Goal: Task Accomplishment & Management: Use online tool/utility

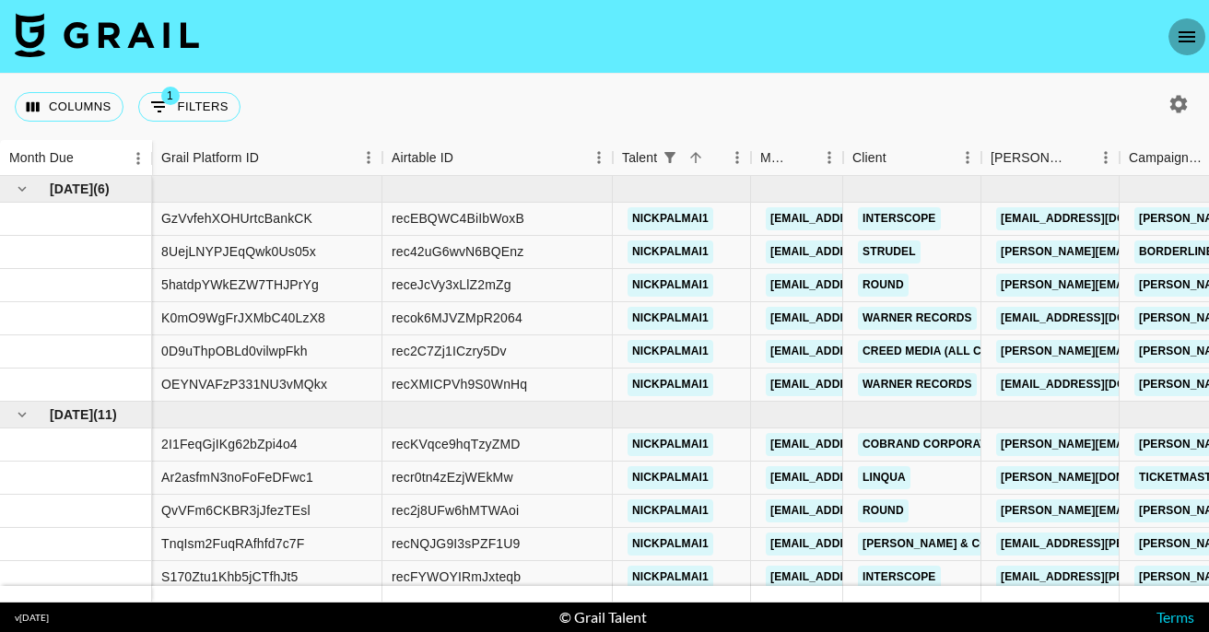
click at [1186, 40] on icon "open drawer" at bounding box center [1187, 37] width 22 height 22
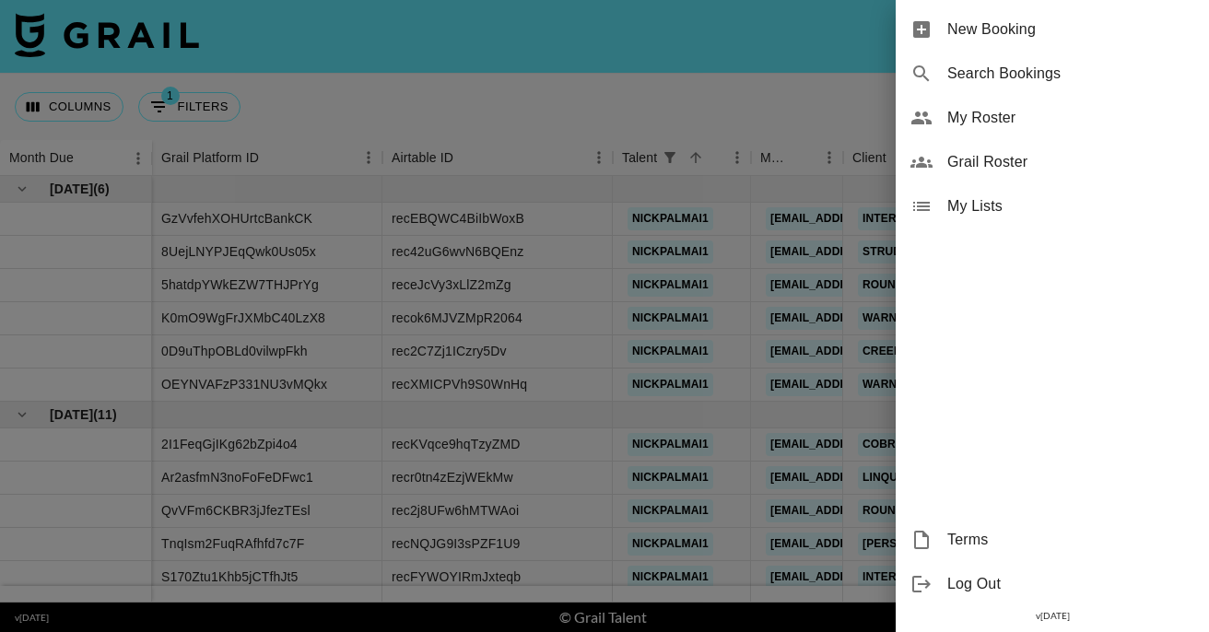
click at [849, 71] on div at bounding box center [604, 316] width 1209 height 632
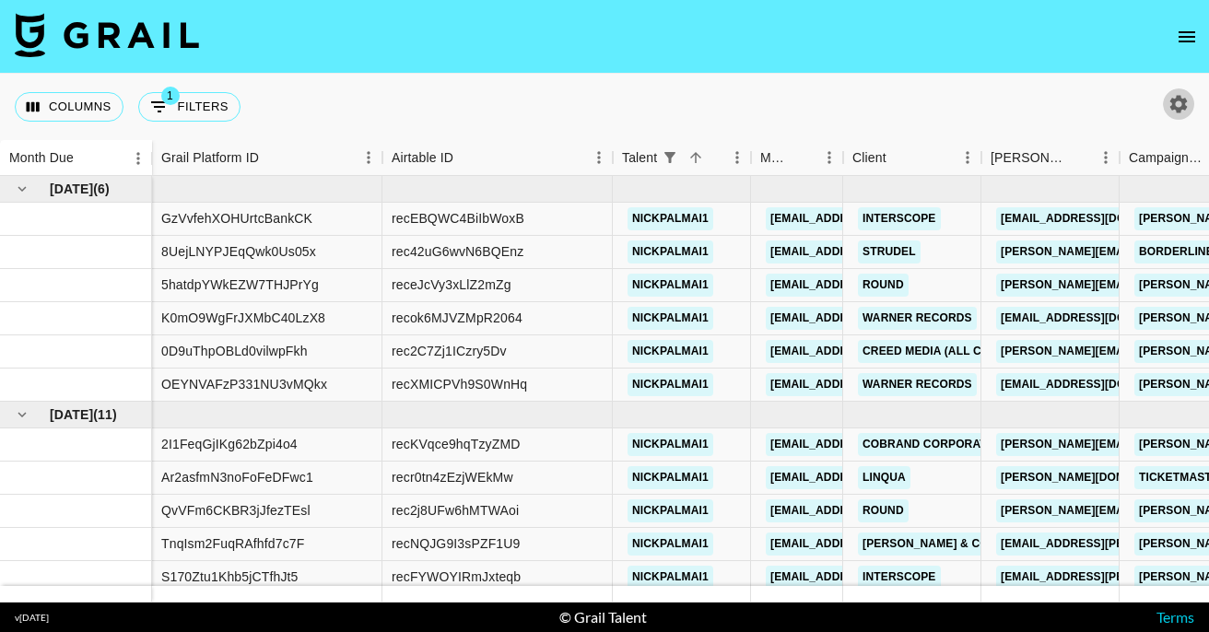
click at [1174, 95] on icon "button" at bounding box center [1178, 104] width 22 height 22
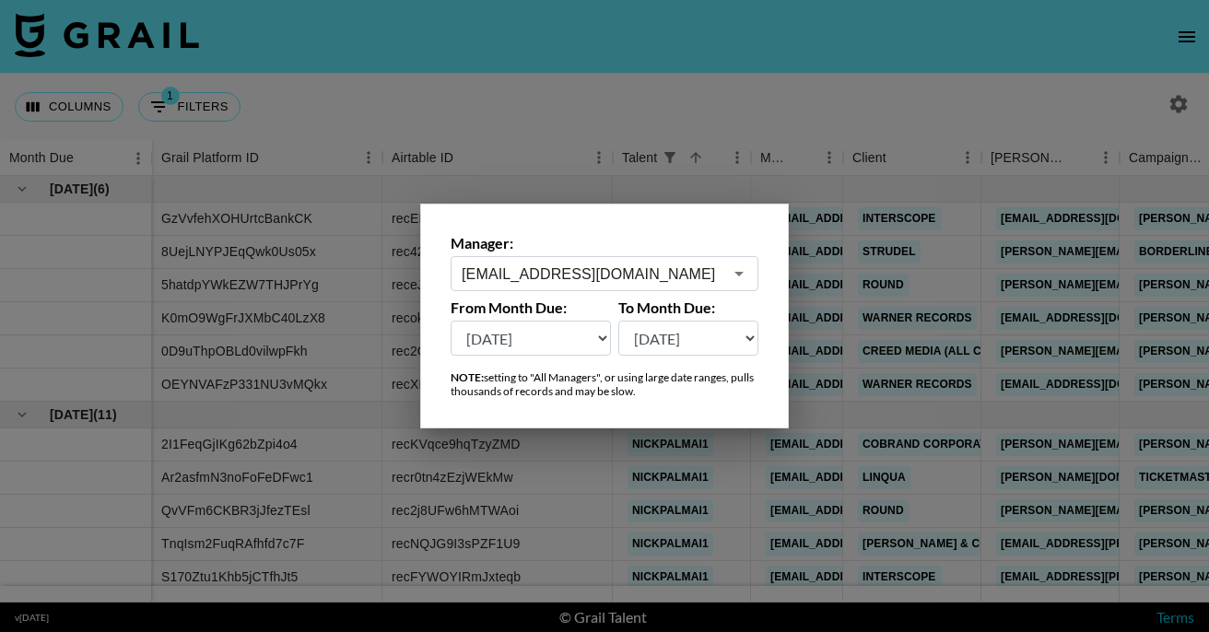
click at [573, 348] on select "[DATE] [DATE] '[DATE] May '[DATE] Mar '[DATE] Jan '[DATE] Nov '[DATE] Sep '[DAT…" at bounding box center [531, 338] width 160 height 35
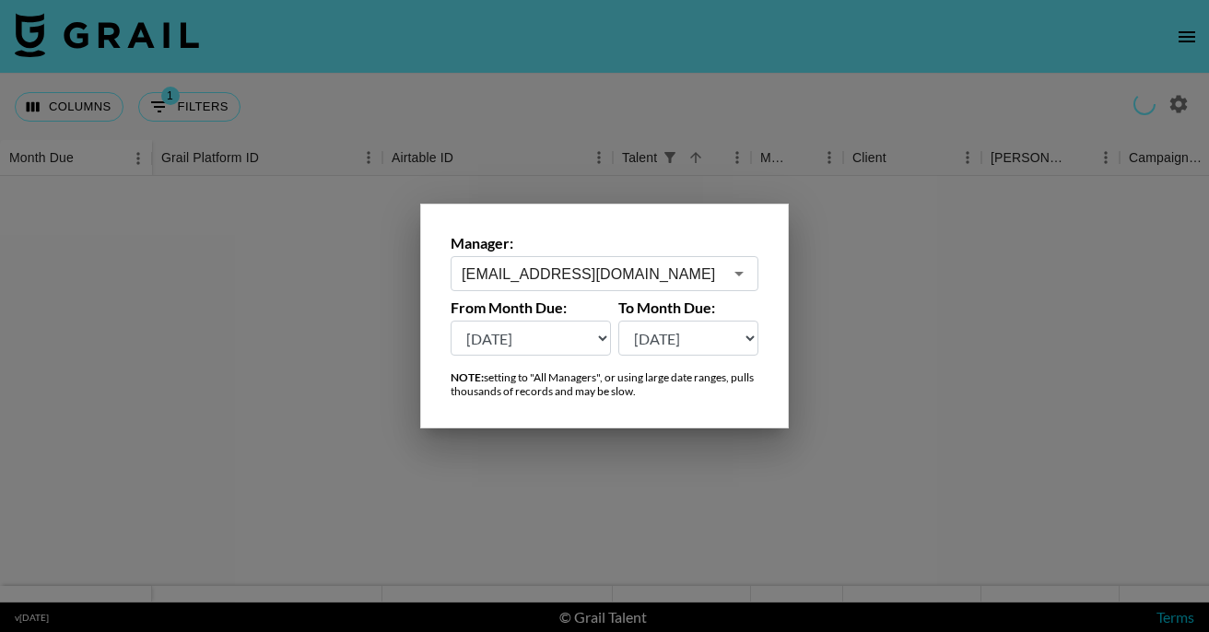
click at [540, 339] on select "[DATE] [DATE] '[DATE] May '[DATE] Mar '[DATE] Jan '[DATE] Nov '[DATE] Sep '[DAT…" at bounding box center [531, 338] width 160 height 35
select select "[DATE]"
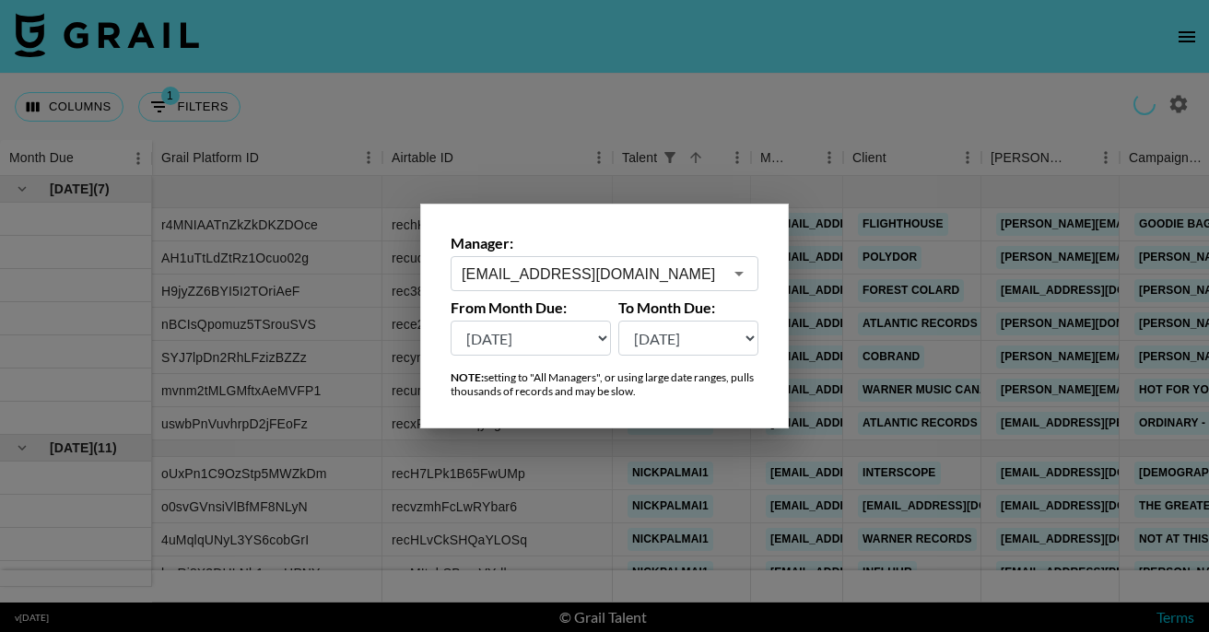
click at [684, 340] on select "[DATE] [DATE] '[DATE] May '[DATE] Mar '[DATE] Jan '[DATE] Nov '[DATE] Sep '[DAT…" at bounding box center [688, 338] width 141 height 35
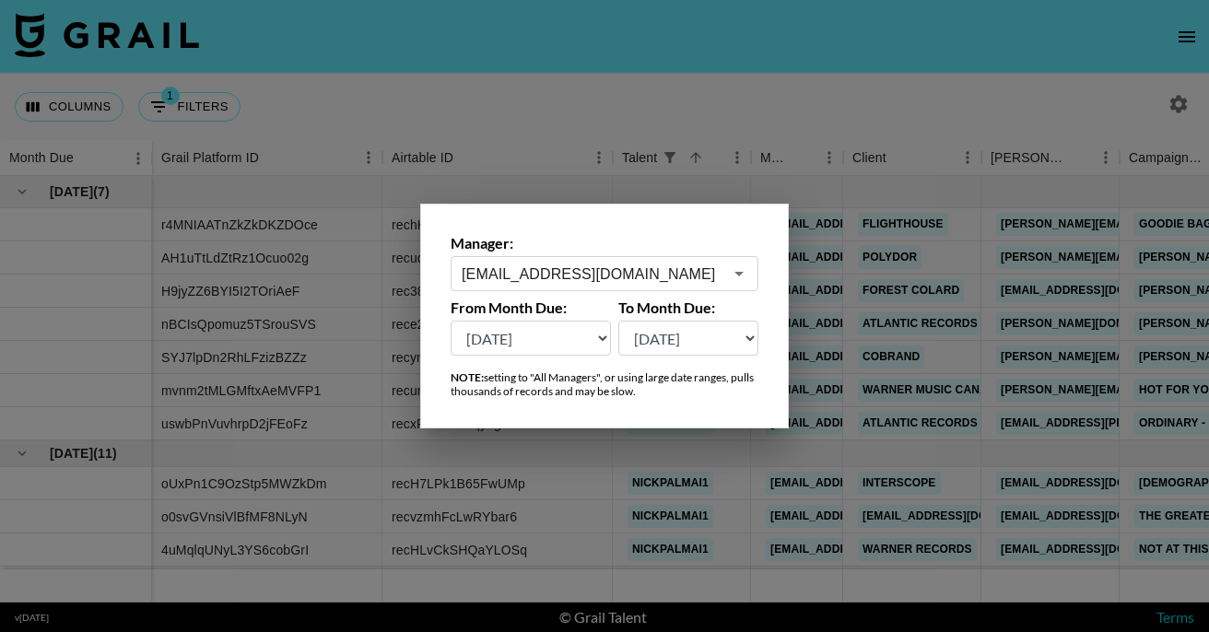
select select "[DATE]"
click at [592, 121] on div at bounding box center [604, 316] width 1209 height 632
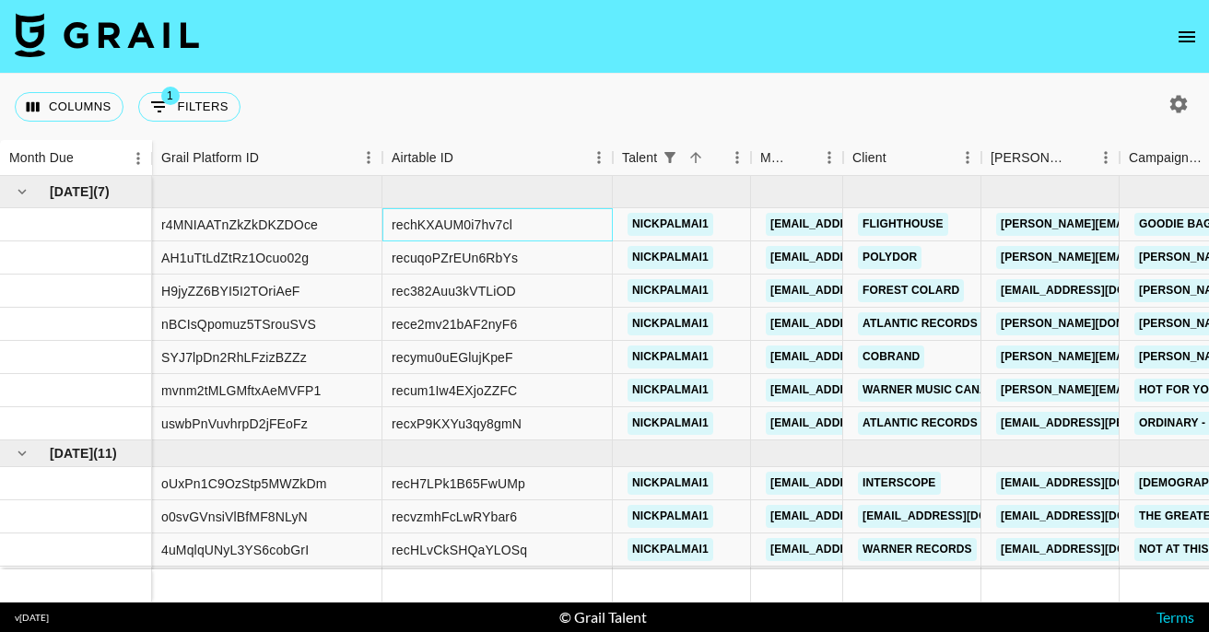
click at [568, 230] on div "rechKXAUM0i7hv7cl" at bounding box center [497, 224] width 230 height 33
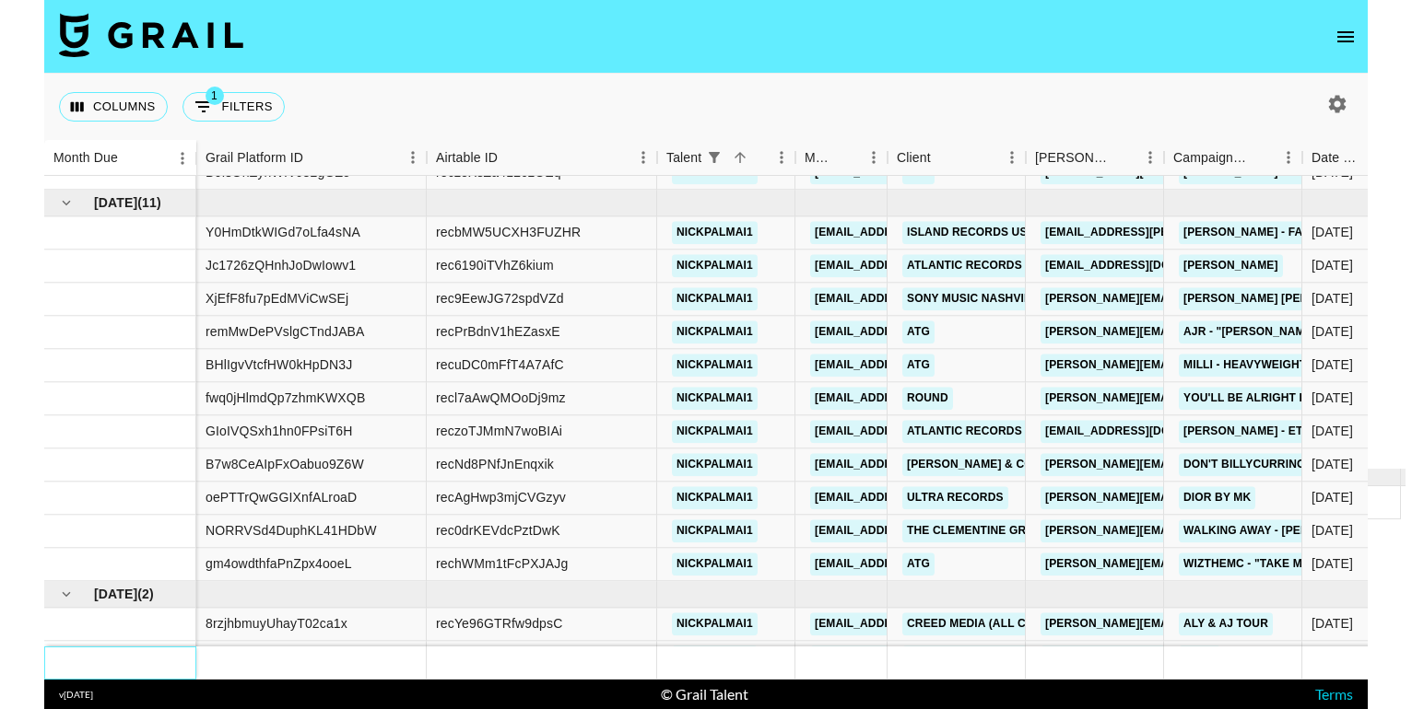
scroll to position [1479, 0]
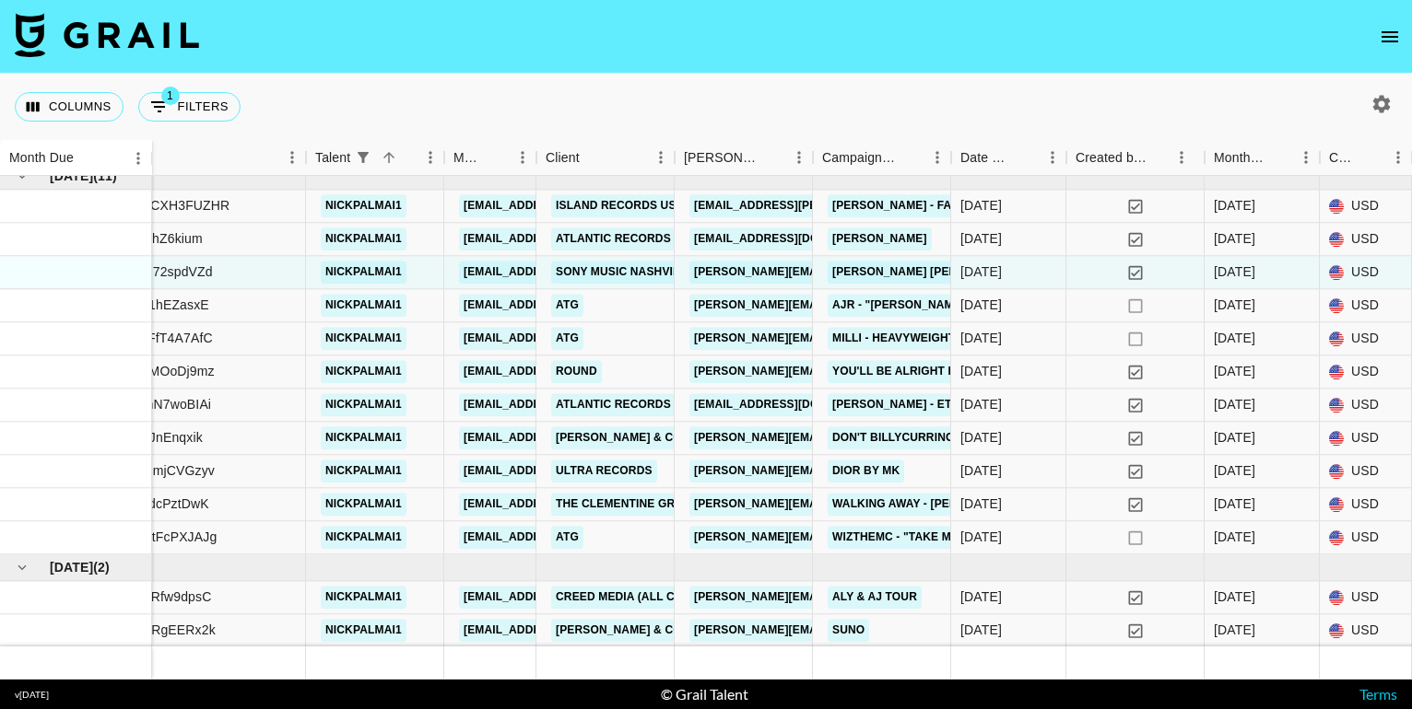
scroll to position [1479, 445]
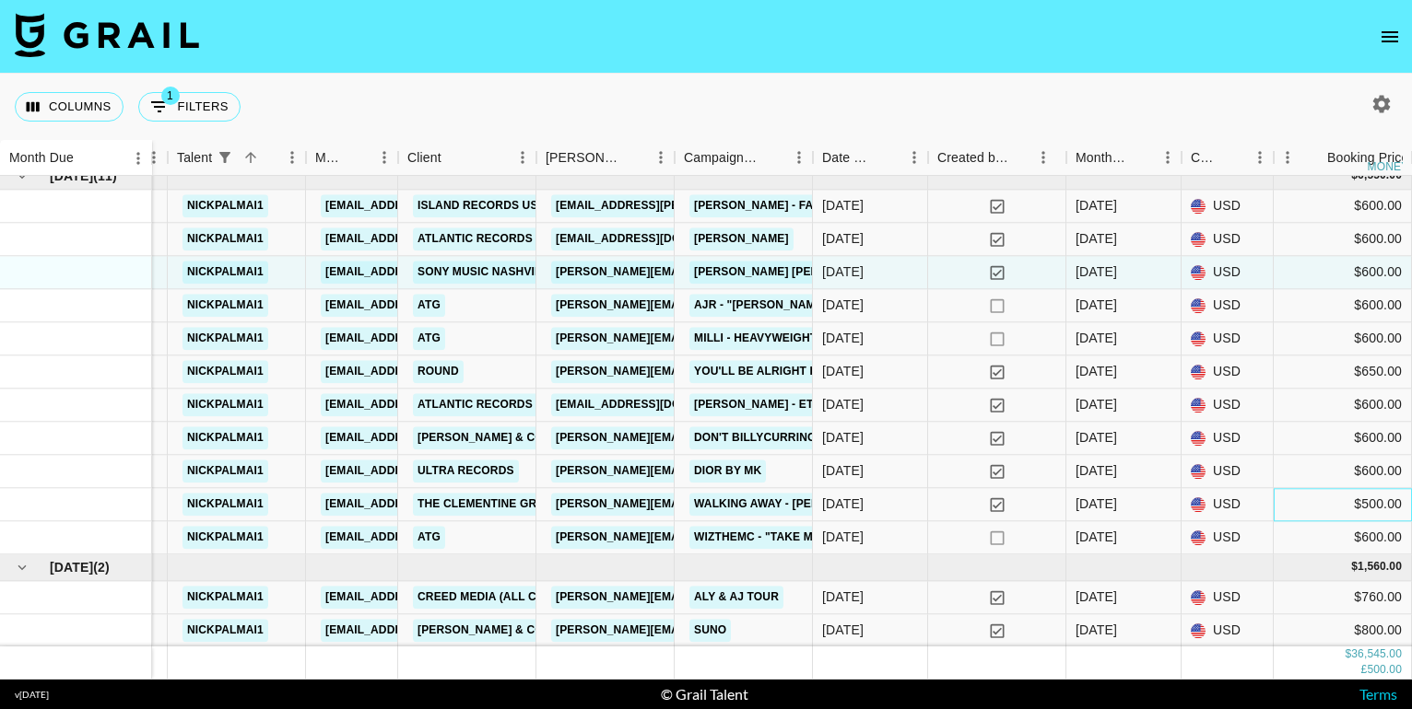
click at [1208, 516] on div "$500.00" at bounding box center [1342, 504] width 138 height 33
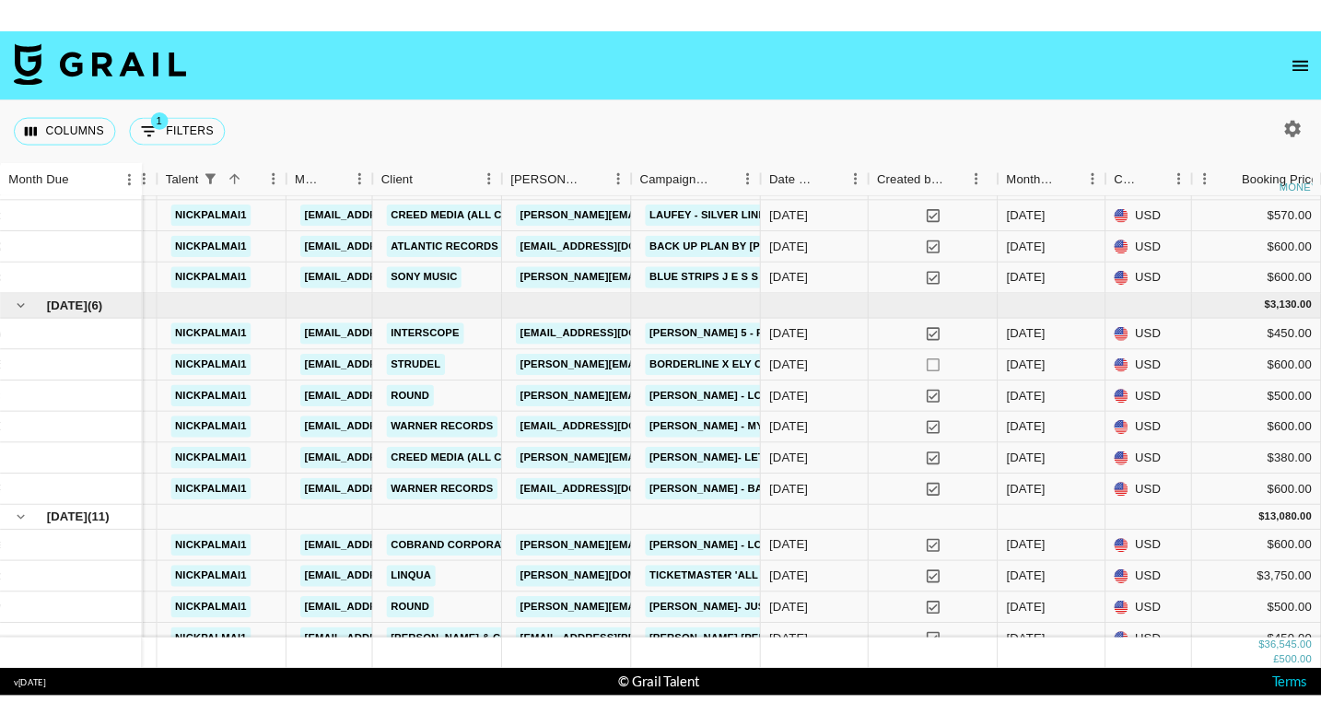
scroll to position [709, 445]
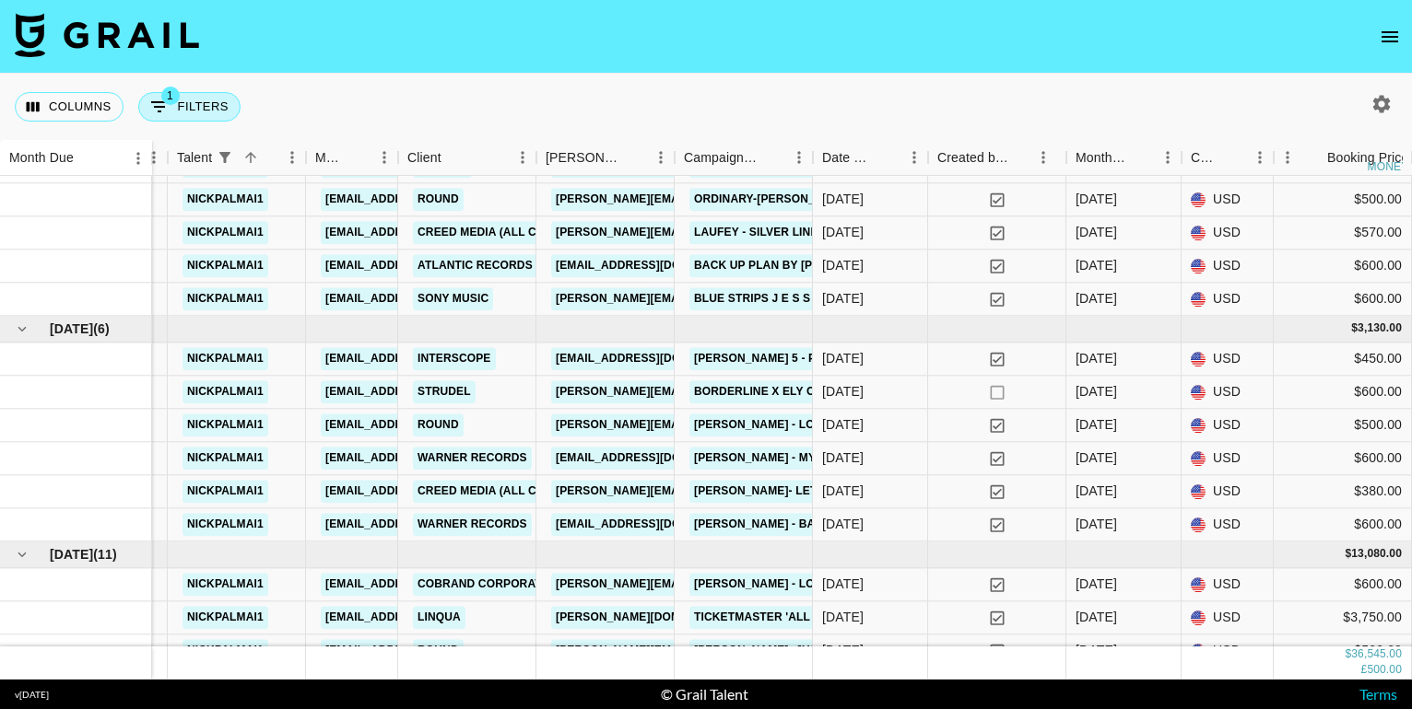
click at [209, 107] on button "1 Filters" at bounding box center [189, 106] width 102 height 29
select select "talentName"
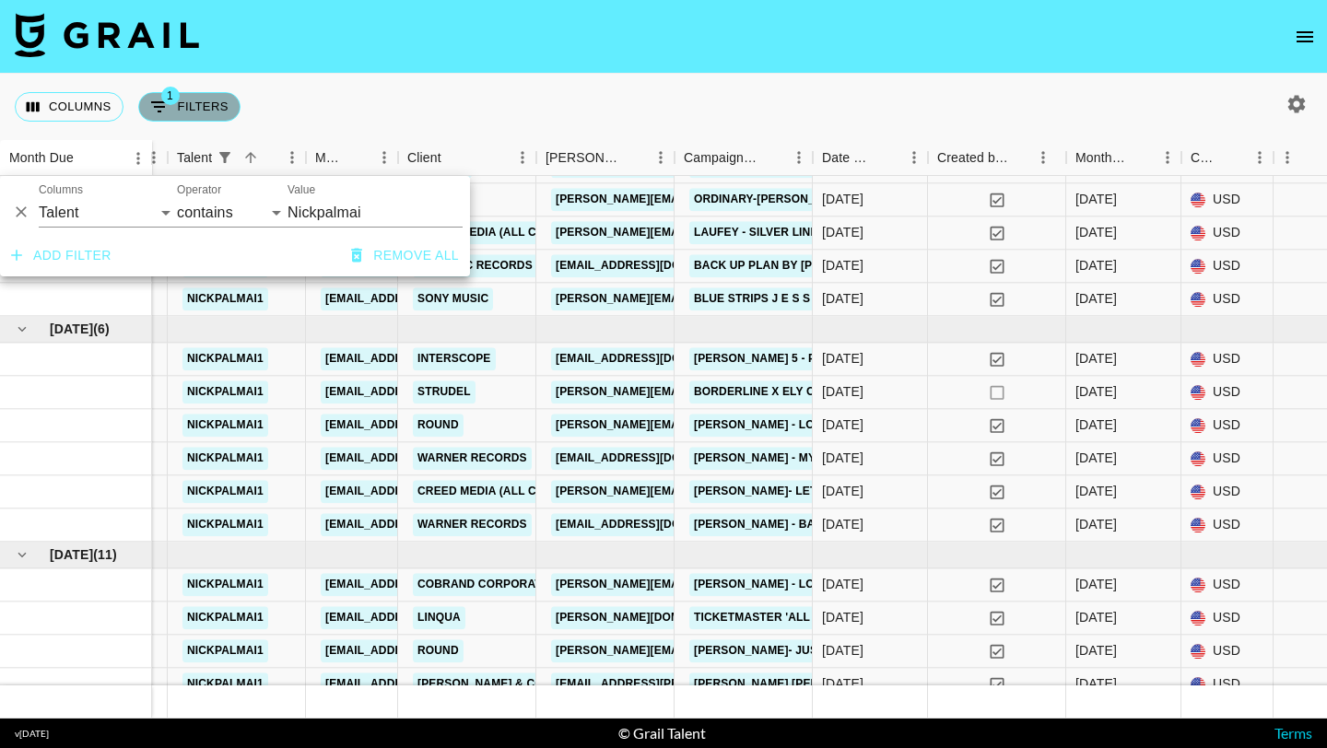
click at [205, 105] on button "1 Filters" at bounding box center [189, 106] width 102 height 29
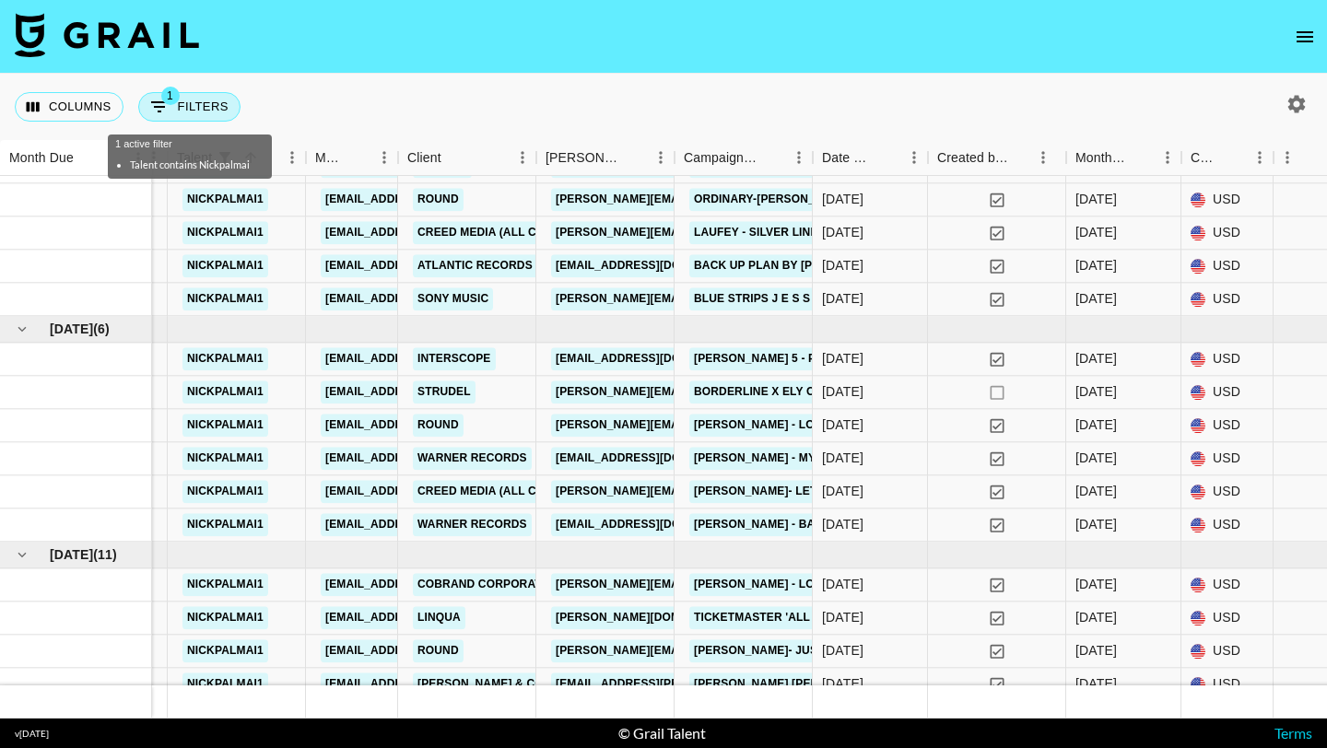
click at [205, 105] on button "1 Filters" at bounding box center [189, 106] width 102 height 29
select select "talentName"
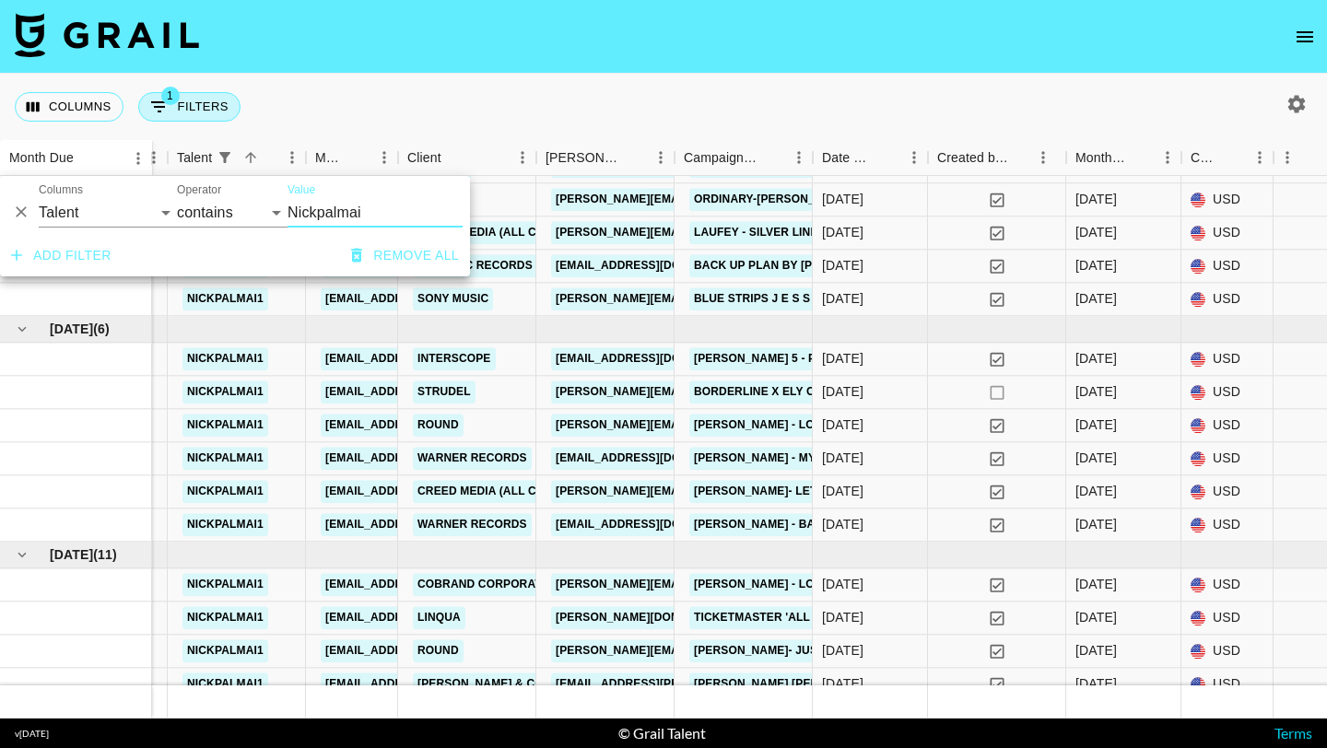
click at [205, 105] on button "1 Filters" at bounding box center [189, 106] width 102 height 29
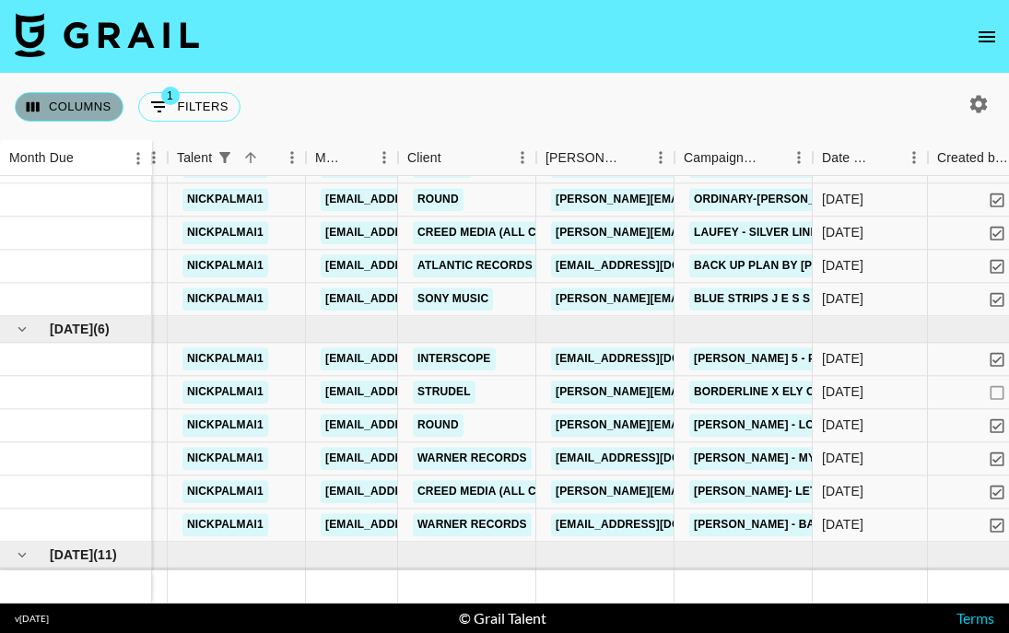
click at [91, 107] on button "Columns" at bounding box center [69, 106] width 109 height 29
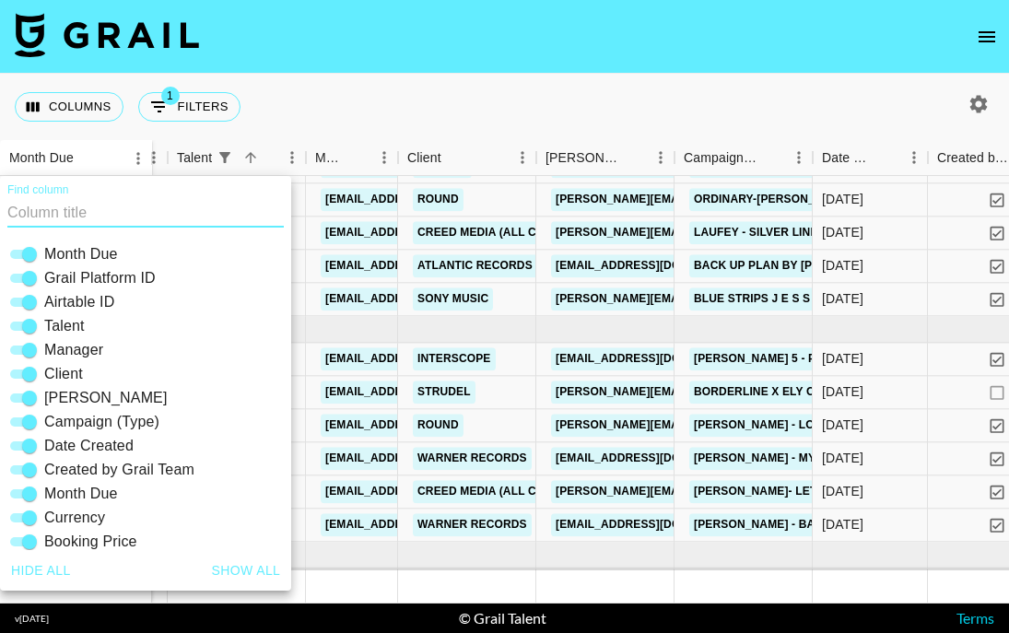
click at [36, 351] on input "Manager" at bounding box center [29, 350] width 66 height 22
checkbox input "false"
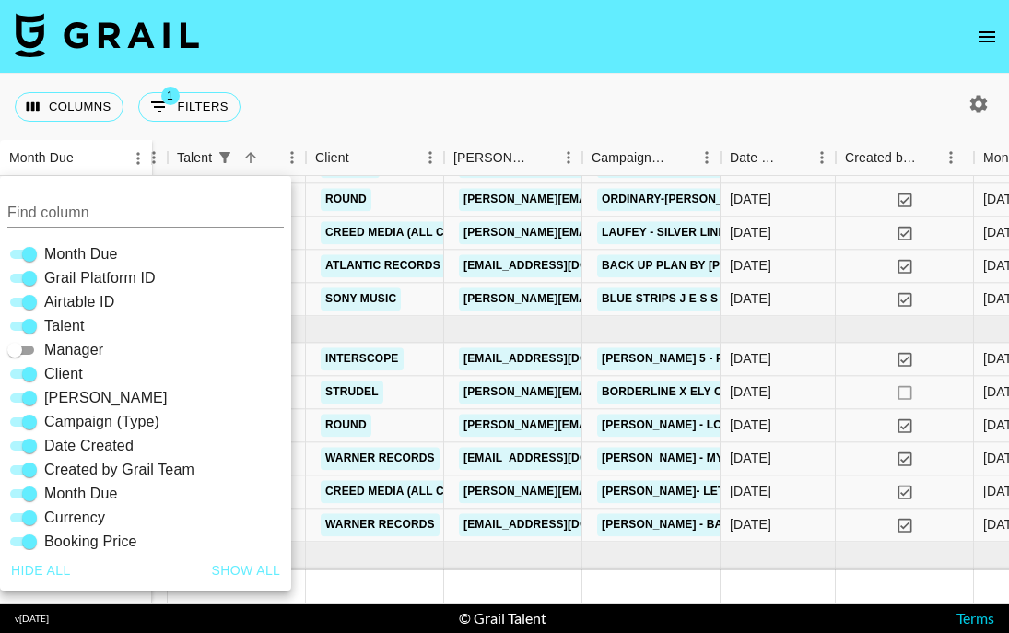
click at [568, 86] on div "Columns 1 Filters + Booking" at bounding box center [504, 107] width 1009 height 66
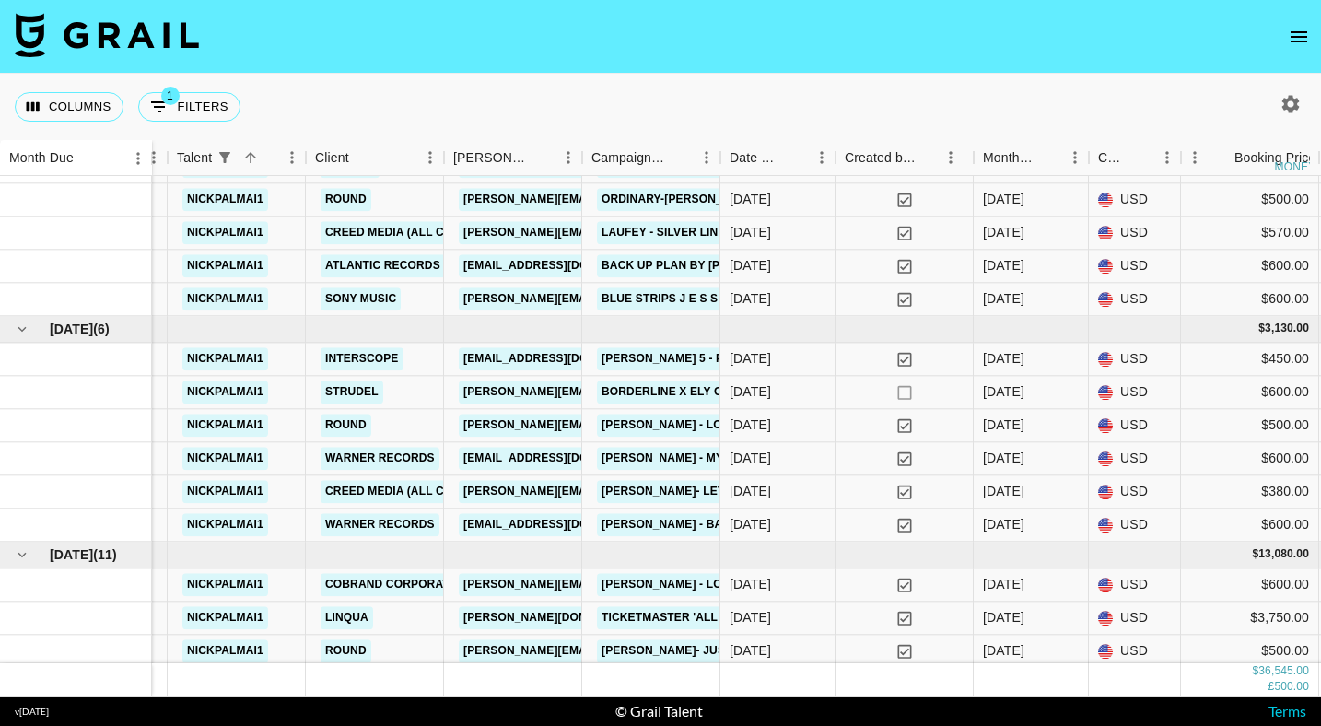
click at [1182, 88] on div "Columns 1 Filters + Booking" at bounding box center [660, 107] width 1321 height 66
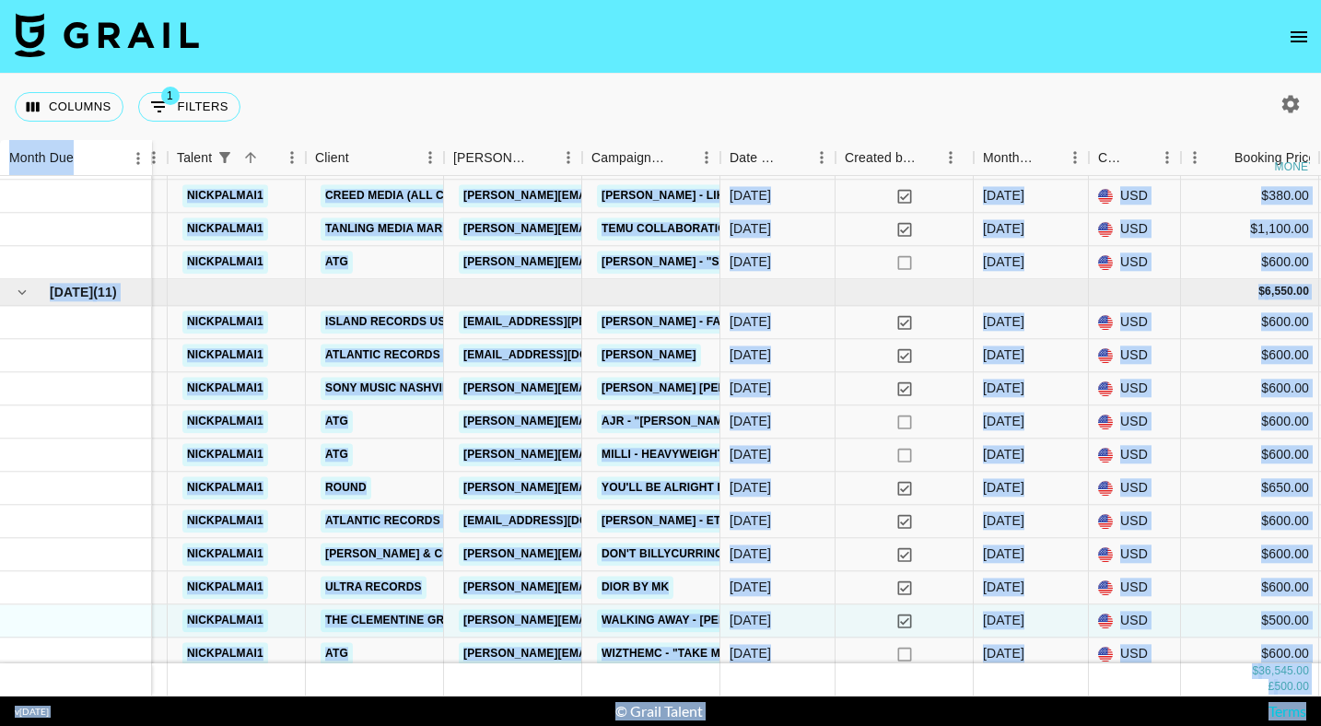
scroll to position [1462, 445]
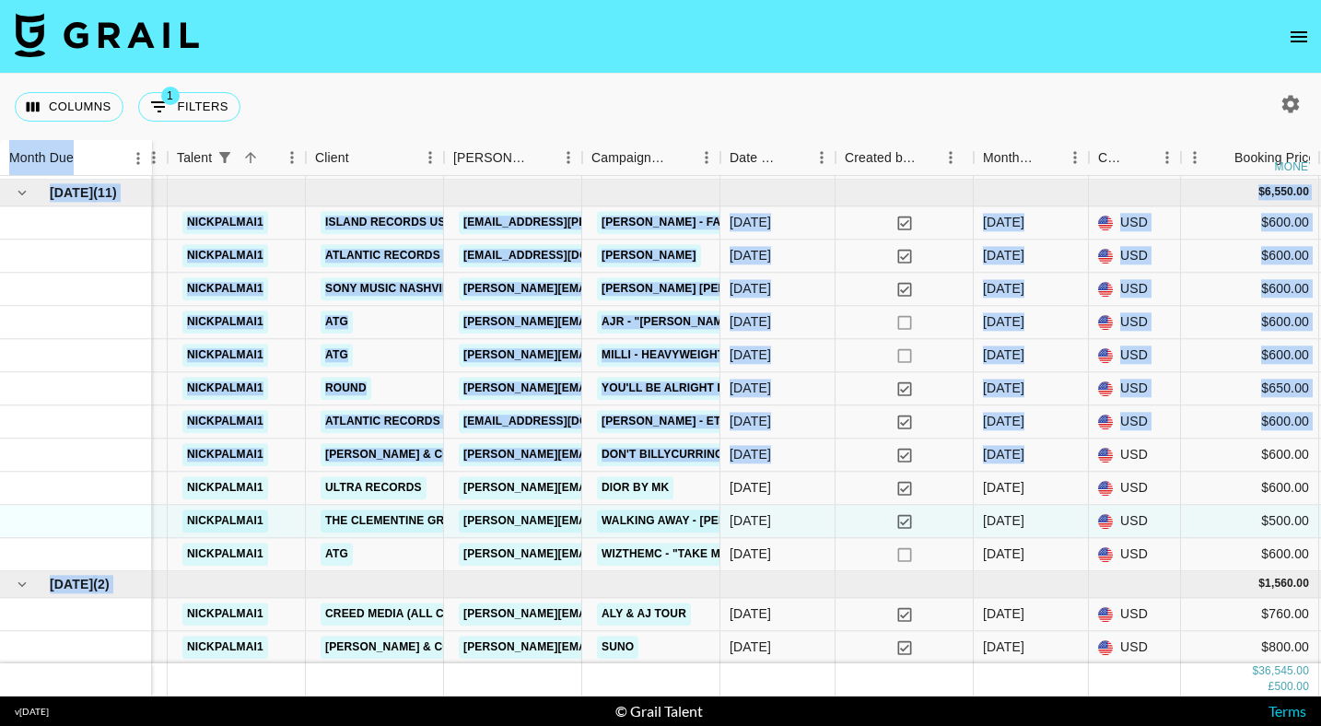
drag, startPoint x: 1182, startPoint y: 88, endPoint x: 1180, endPoint y: 457, distance: 369.5
click at [1180, 457] on div "Columns 1 Filters + Booking Month Due Grail Platform ID Airtable ID Talent Clie…" at bounding box center [660, 385] width 1321 height 623
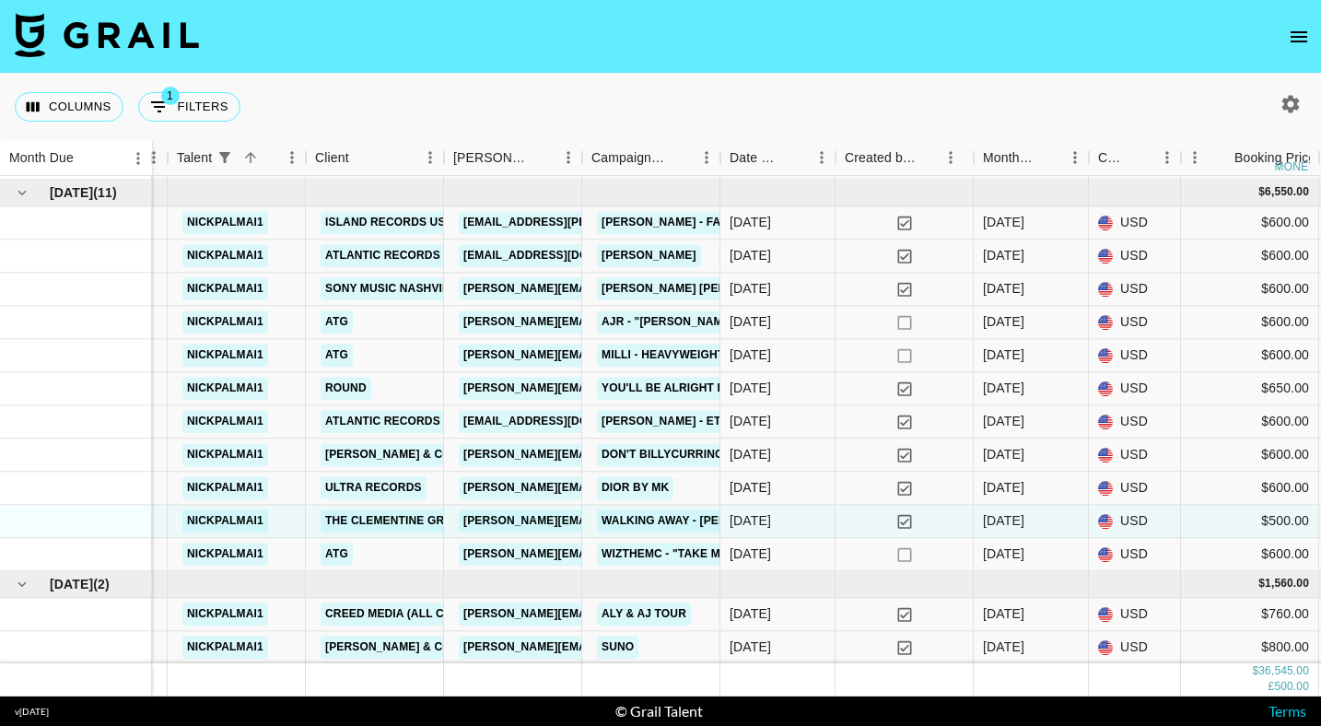
click at [418, 129] on div "Columns 1 Filters + Booking" at bounding box center [660, 107] width 1321 height 66
click at [1208, 536] on div "$500.00" at bounding box center [1250, 521] width 138 height 33
click at [1198, 533] on div "$500.00" at bounding box center [1250, 521] width 138 height 33
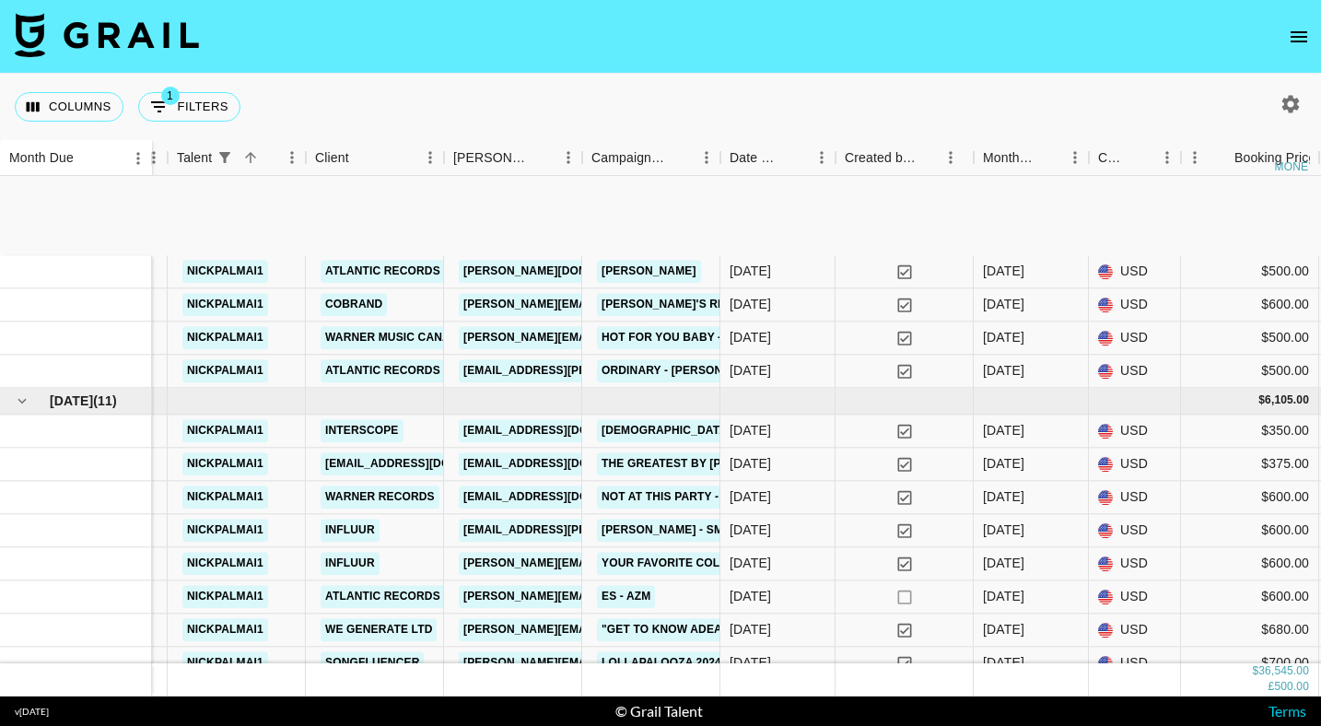
scroll to position [228, 445]
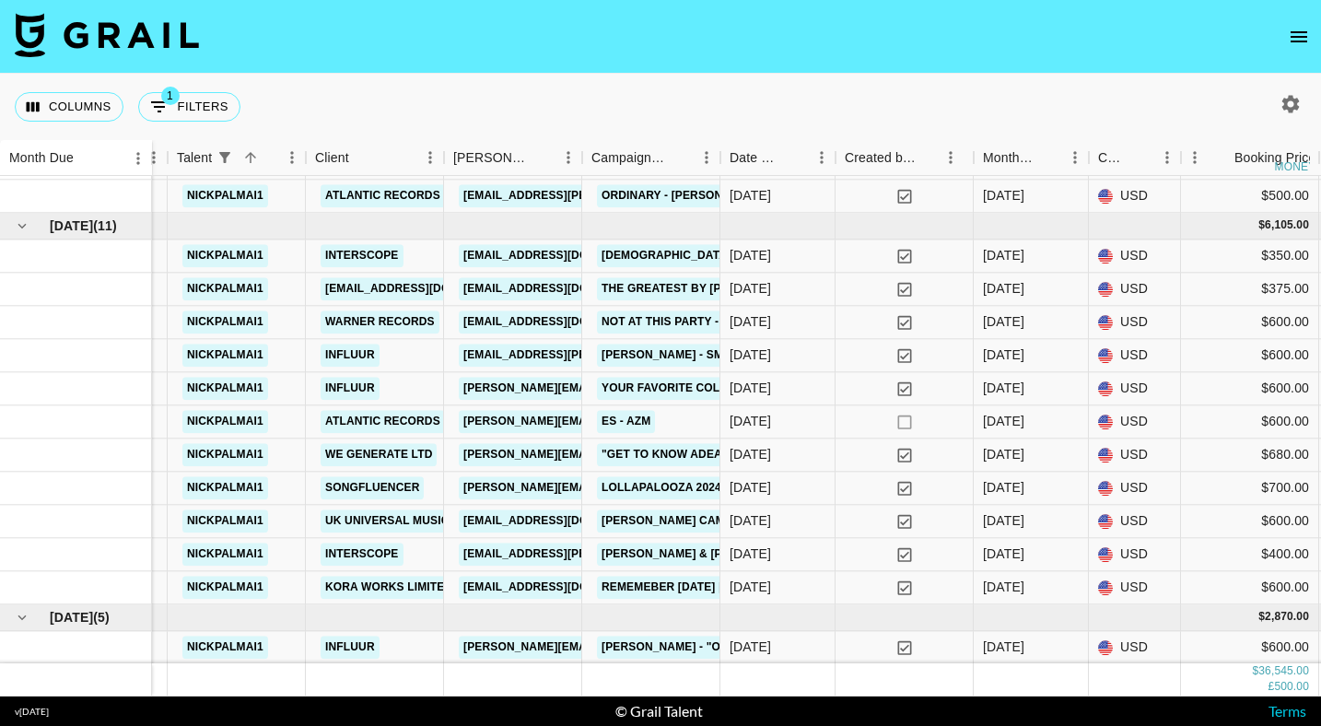
click at [1208, 123] on div "Columns 1 Filters + Booking" at bounding box center [660, 107] width 1321 height 66
click at [109, 448] on div at bounding box center [76, 455] width 152 height 33
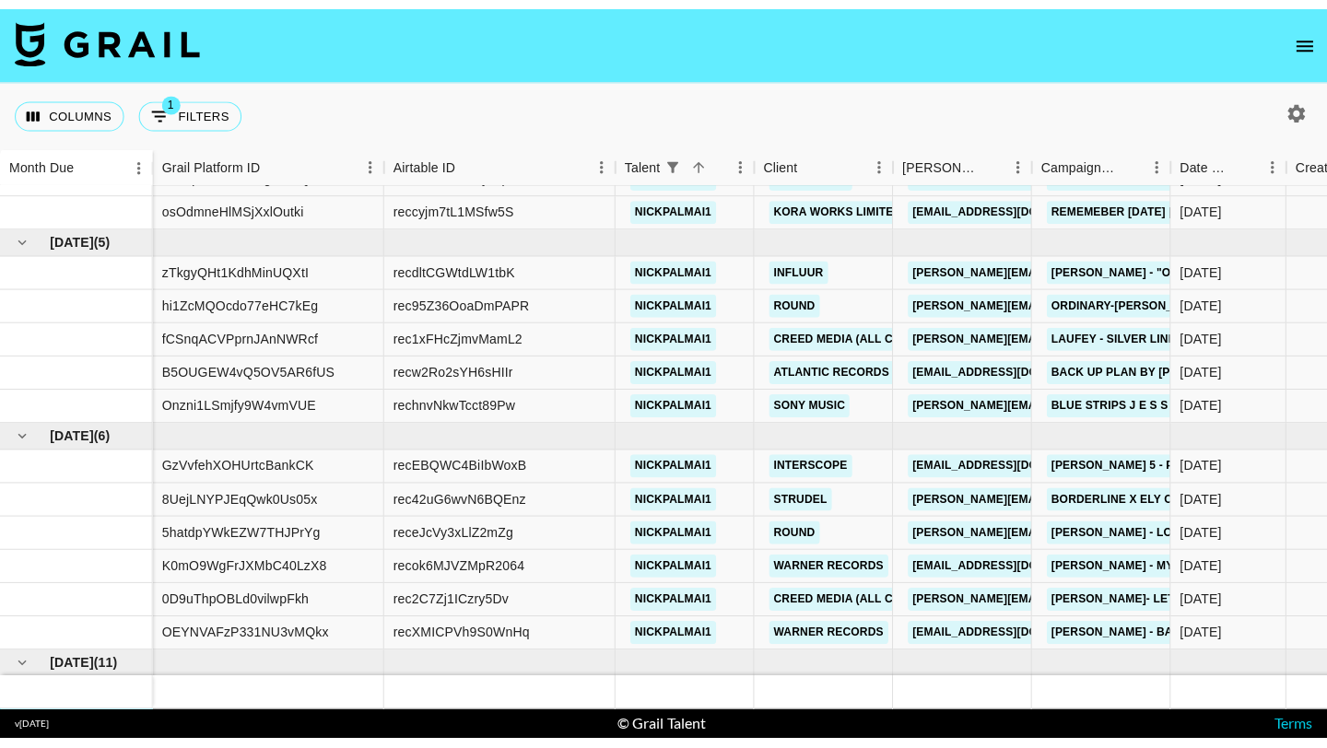
scroll to position [646, 0]
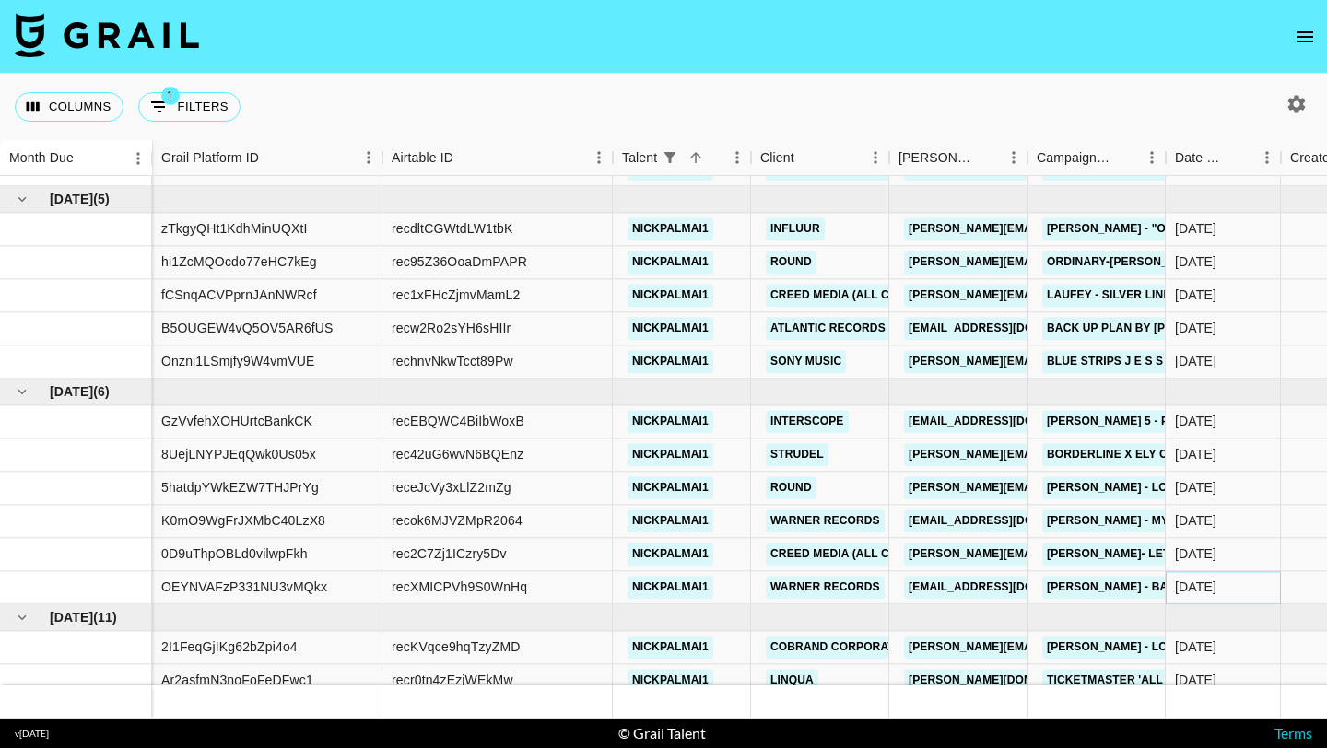
click at [1208, 594] on div "[DATE]" at bounding box center [1223, 587] width 115 height 33
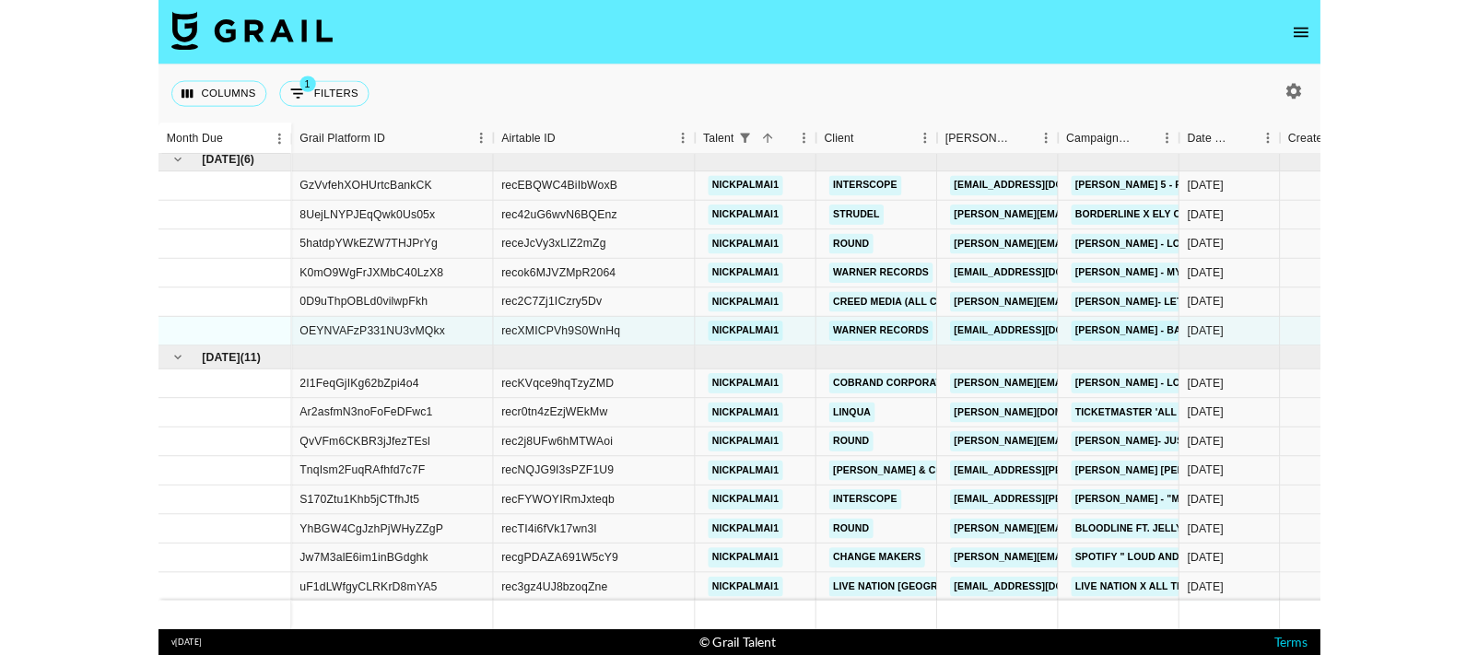
scroll to position [889, 0]
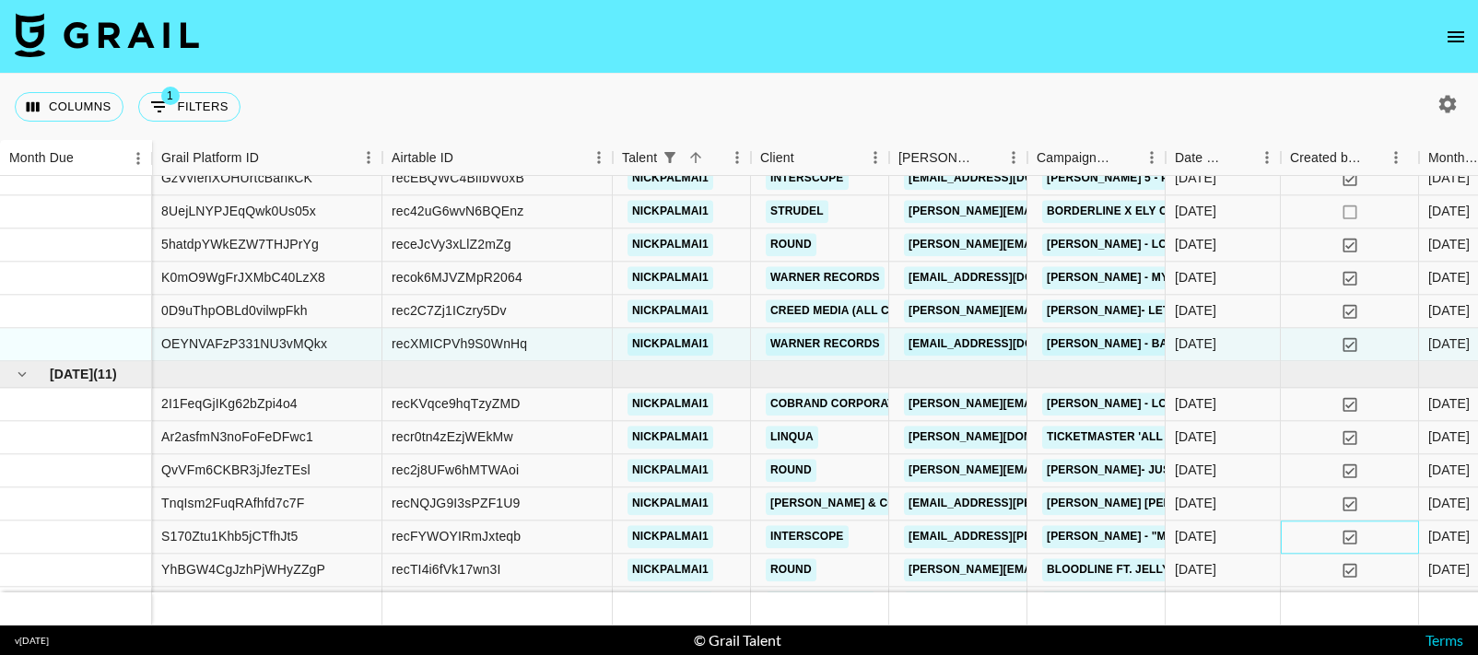
click at [1208, 541] on div "yes" at bounding box center [1350, 537] width 138 height 33
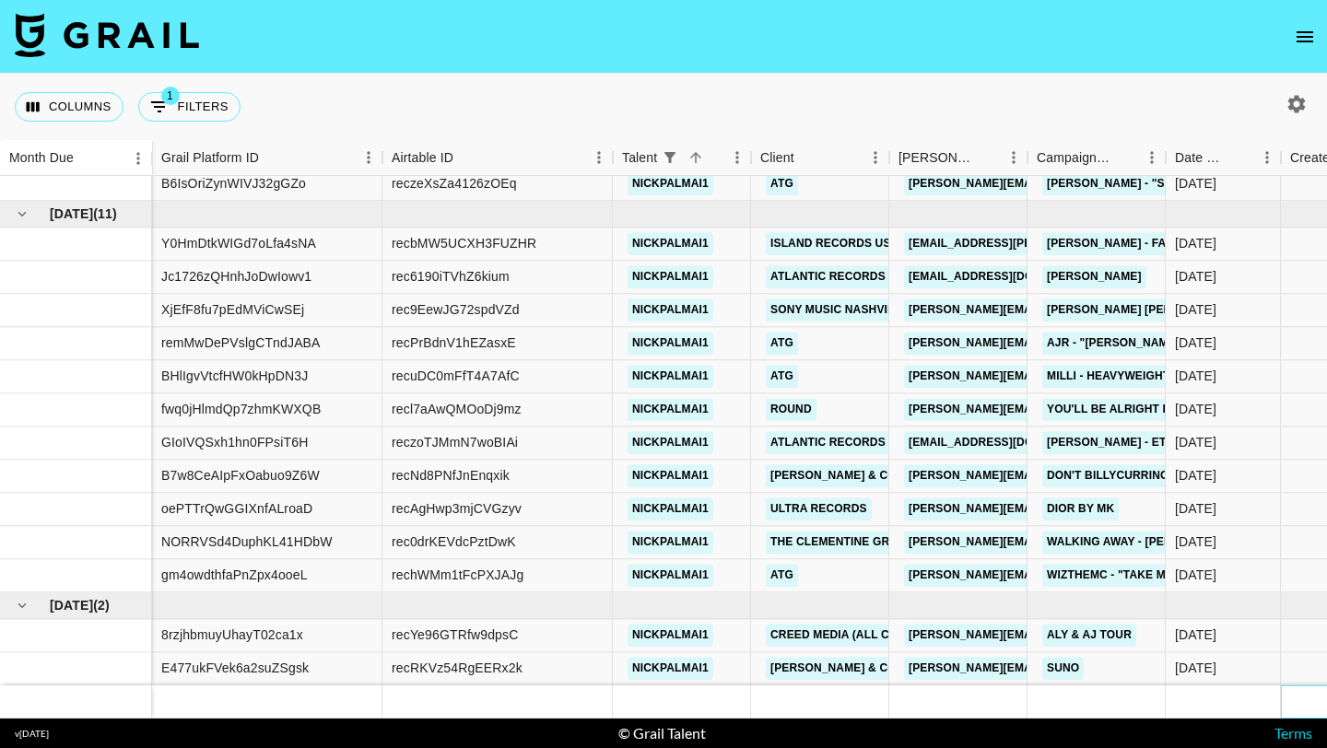
scroll to position [1440, 0]
